Goal: Task Accomplishment & Management: Manage account settings

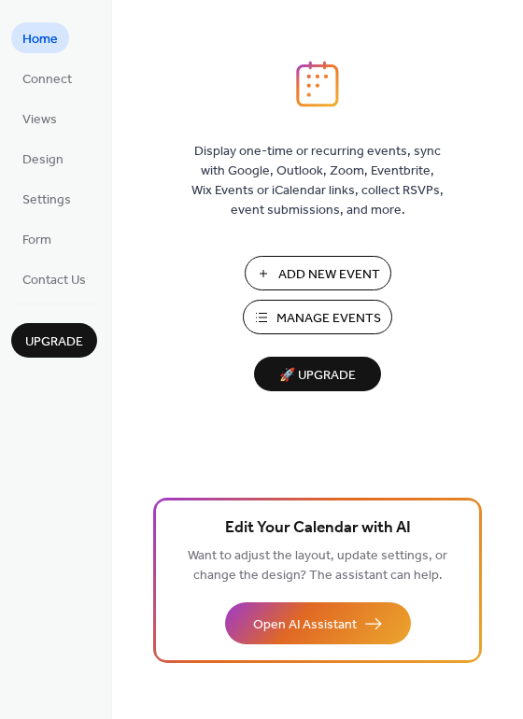
click at [358, 328] on span "Manage Events" at bounding box center [328, 319] width 105 height 20
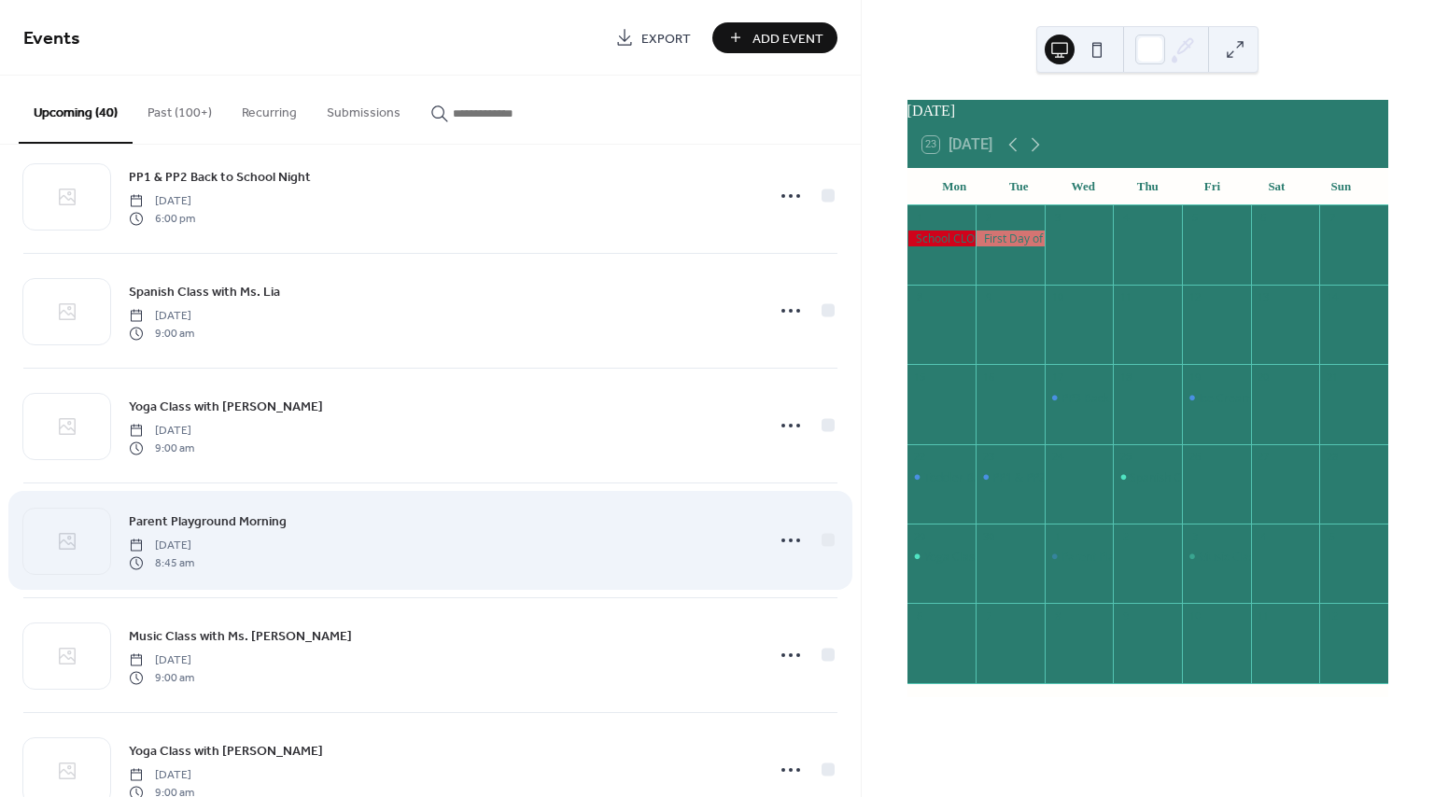
scroll to position [35, 0]
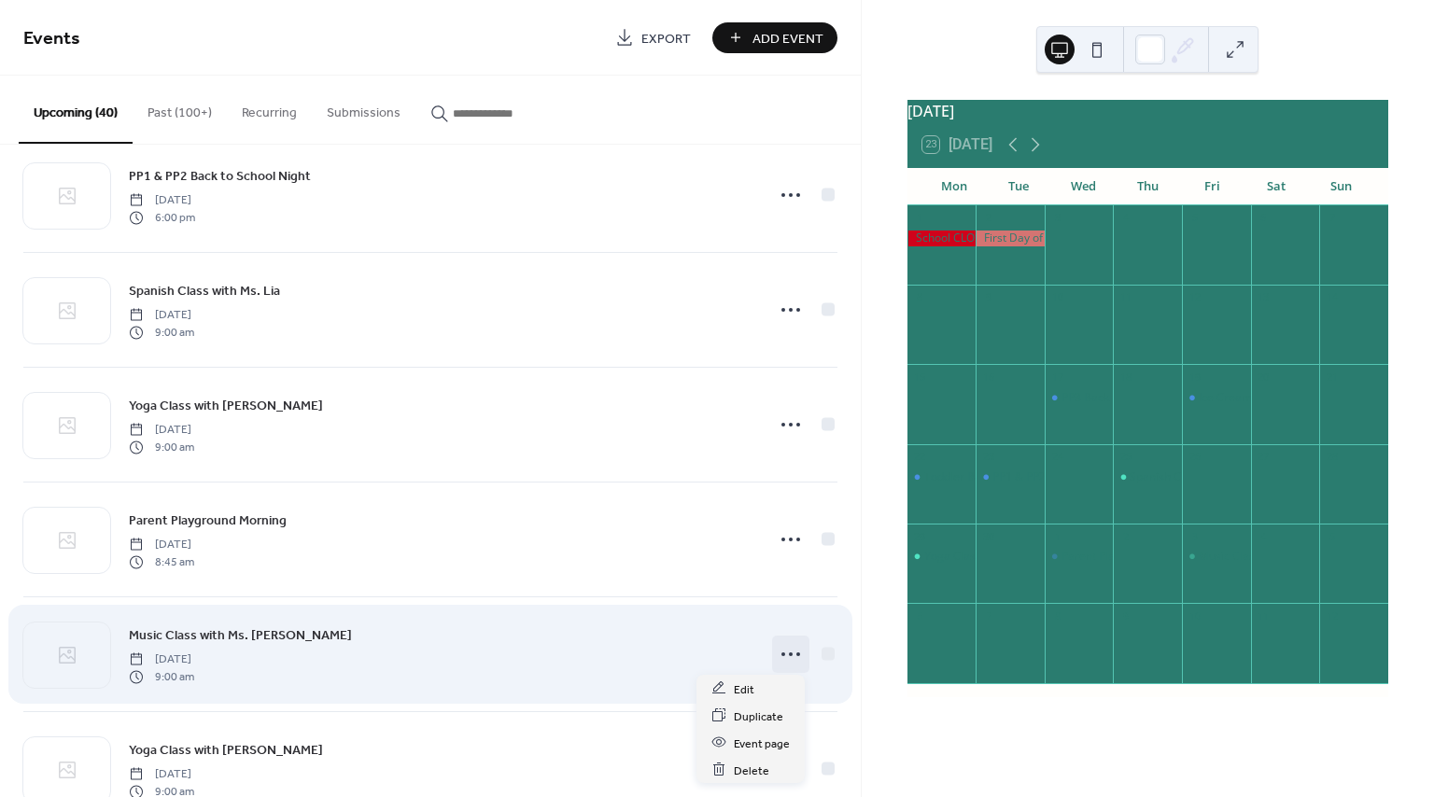
click at [787, 657] on icon at bounding box center [791, 655] width 30 height 30
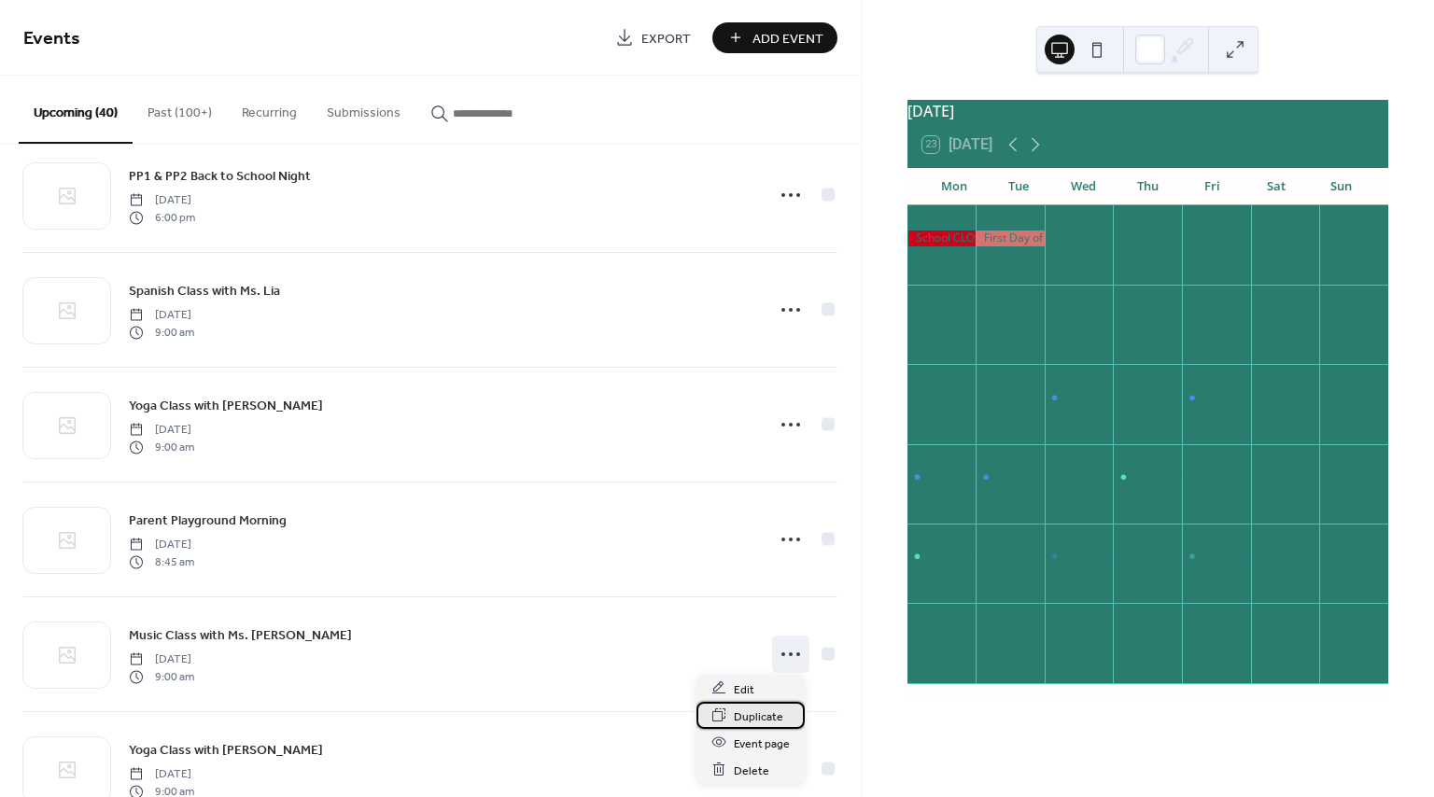
click at [757, 713] on span "Duplicate" at bounding box center [758, 717] width 49 height 20
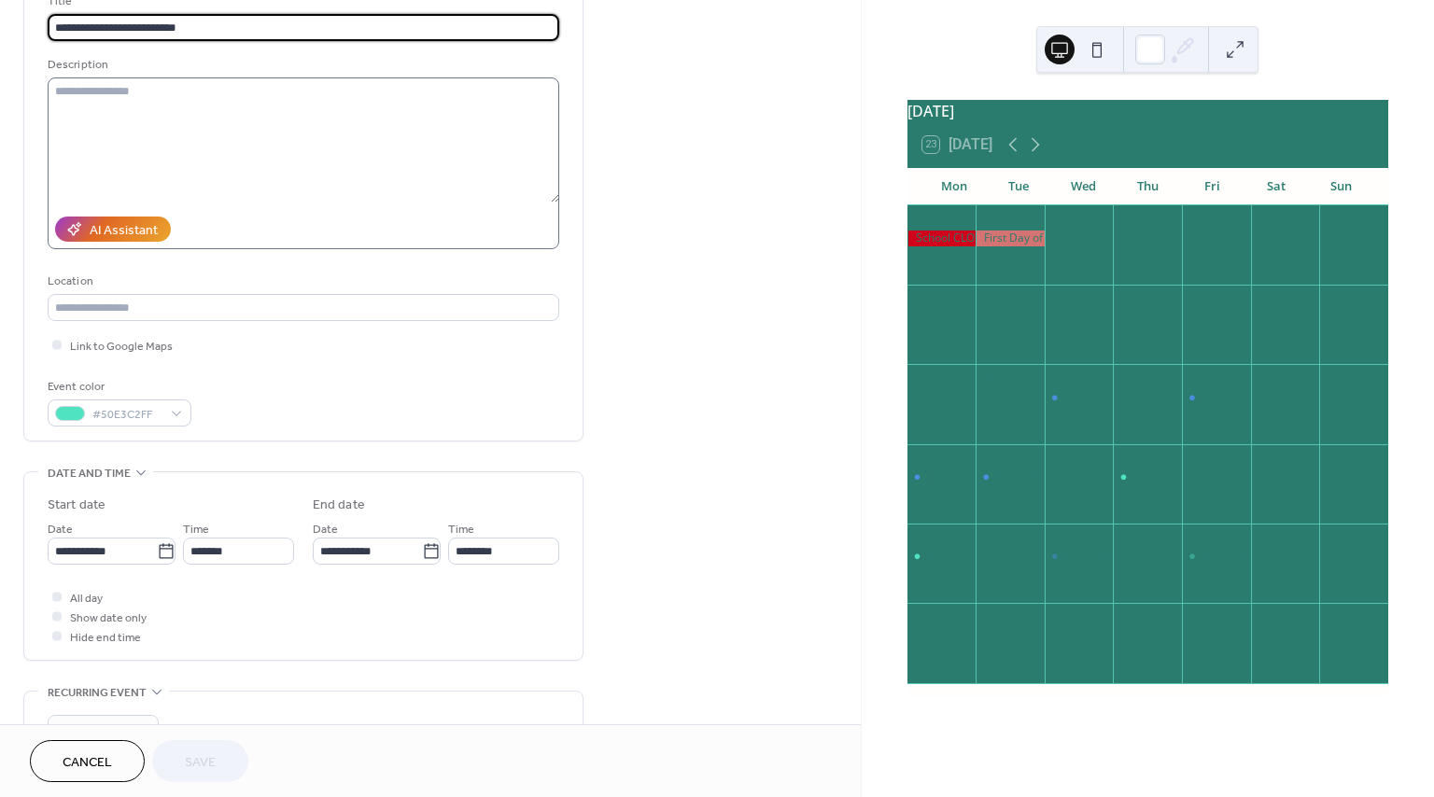
scroll to position [135, 0]
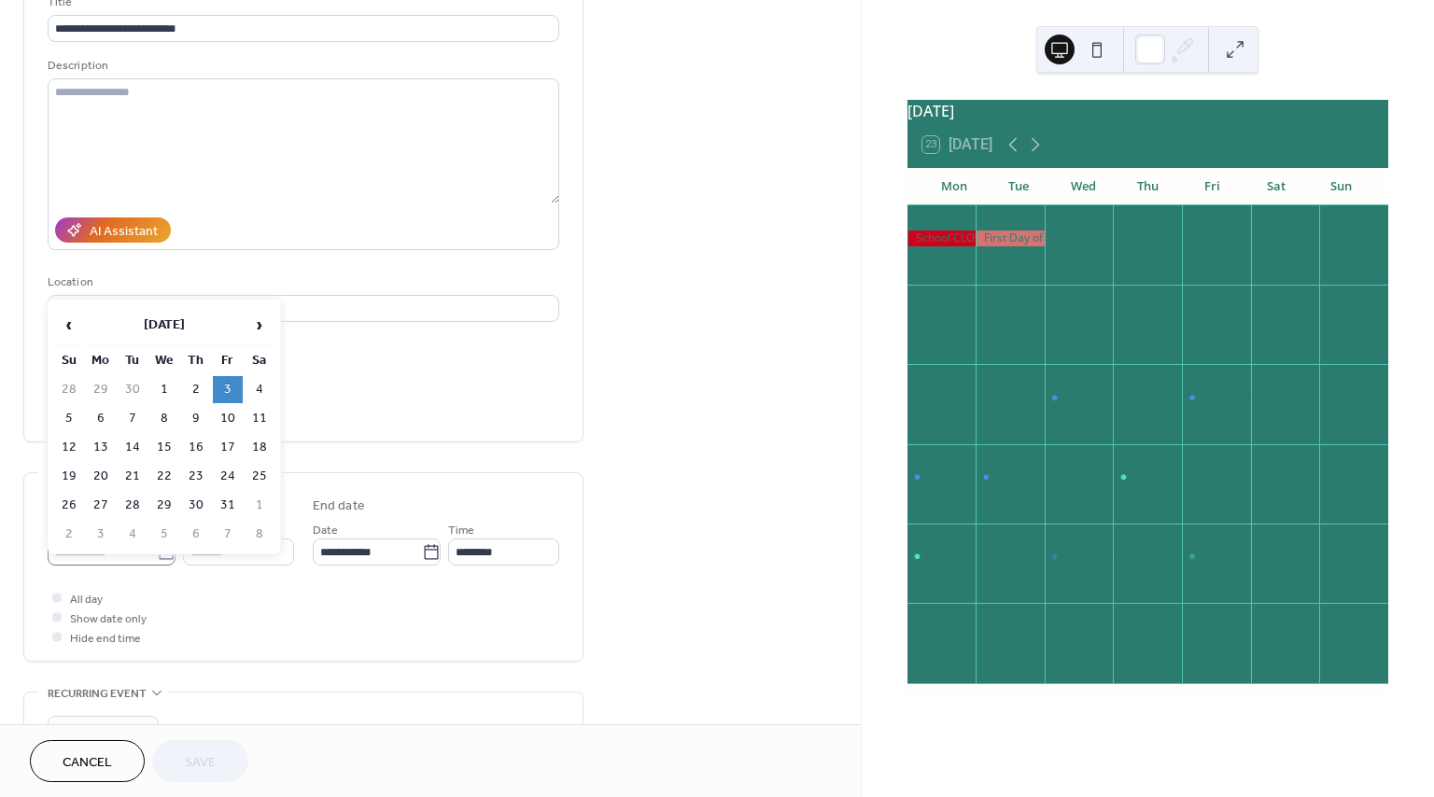
click at [163, 555] on icon at bounding box center [166, 552] width 19 height 19
click at [157, 555] on input "**********" at bounding box center [102, 552] width 109 height 27
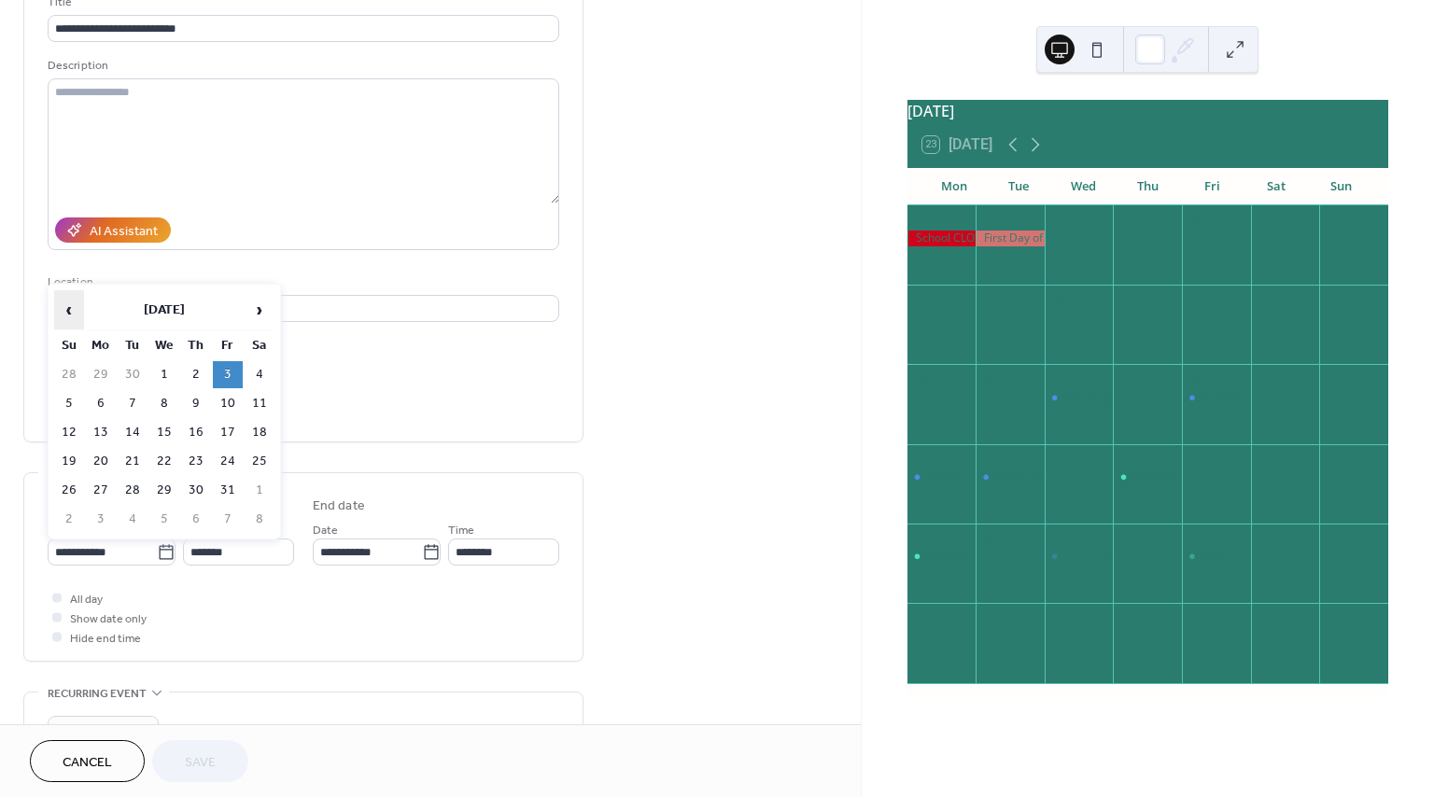
click at [60, 320] on span "‹" at bounding box center [69, 309] width 28 height 37
click at [221, 450] on td "26" at bounding box center [228, 461] width 30 height 27
type input "**********"
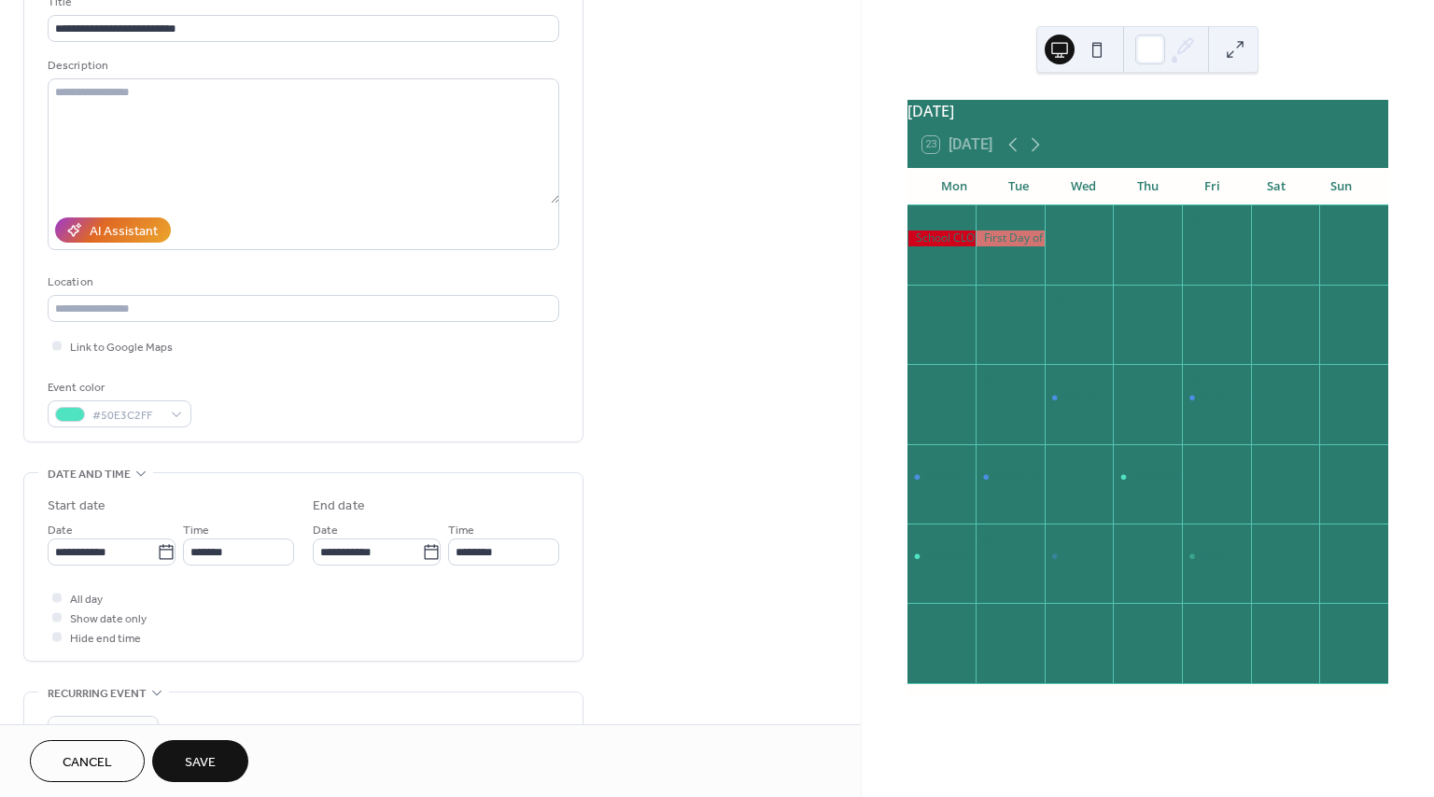
click at [201, 749] on button "Save" at bounding box center [200, 761] width 96 height 42
